Goal: Information Seeking & Learning: Learn about a topic

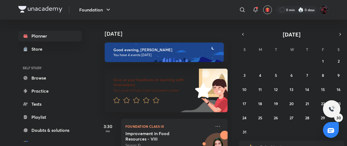
scroll to position [109, 0]
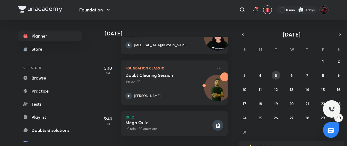
click at [275, 78] on button "5" at bounding box center [275, 75] width 9 height 9
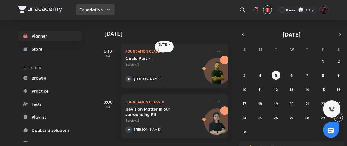
click at [102, 10] on button "Foundation" at bounding box center [95, 9] width 39 height 11
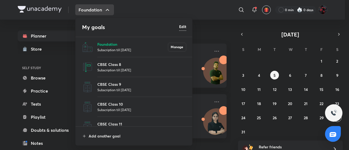
click at [109, 46] on p "Foundation" at bounding box center [132, 44] width 71 height 6
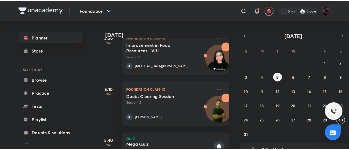
scroll to position [82, 0]
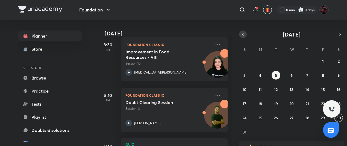
click at [245, 34] on button "button" at bounding box center [243, 35] width 8 height 8
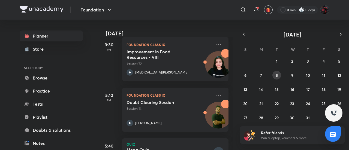
click at [276, 75] on abbr "8" at bounding box center [277, 75] width 2 height 5
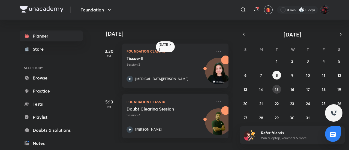
click at [276, 88] on abbr "15" at bounding box center [277, 89] width 4 height 5
click at [276, 100] on button "22" at bounding box center [277, 103] width 9 height 9
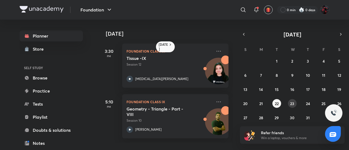
click at [295, 104] on button "23" at bounding box center [292, 103] width 9 height 9
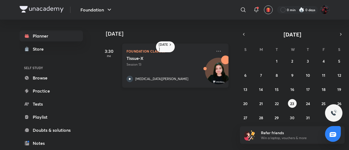
click at [130, 79] on icon at bounding box center [130, 79] width 2 height 2
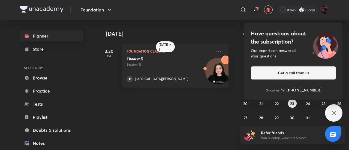
click at [340, 112] on div "Have questions about the subscription? Our expert can answer all your questions…" at bounding box center [333, 113] width 17 height 17
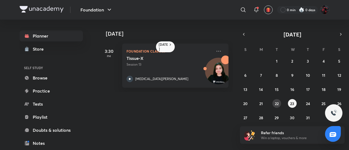
click at [277, 102] on abbr "22" at bounding box center [277, 103] width 4 height 5
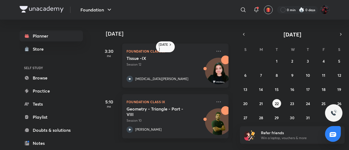
click at [128, 78] on icon at bounding box center [130, 79] width 7 height 7
